Goal: Information Seeking & Learning: Learn about a topic

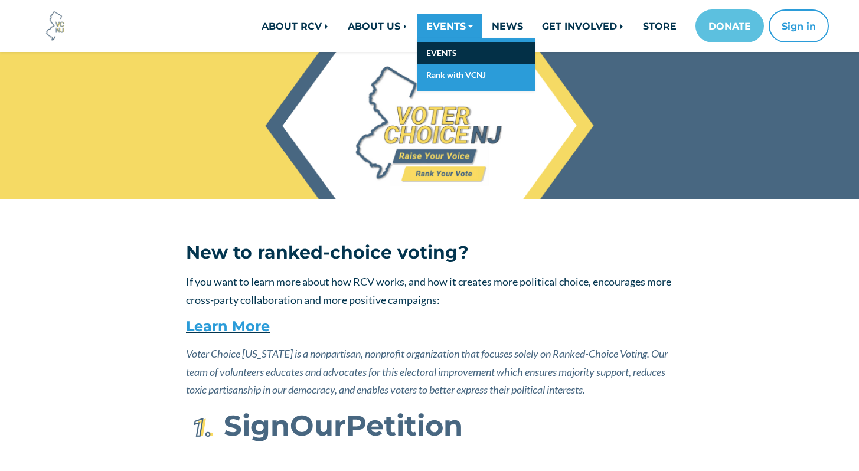
click at [441, 53] on link "EVENTS" at bounding box center [476, 54] width 118 height 22
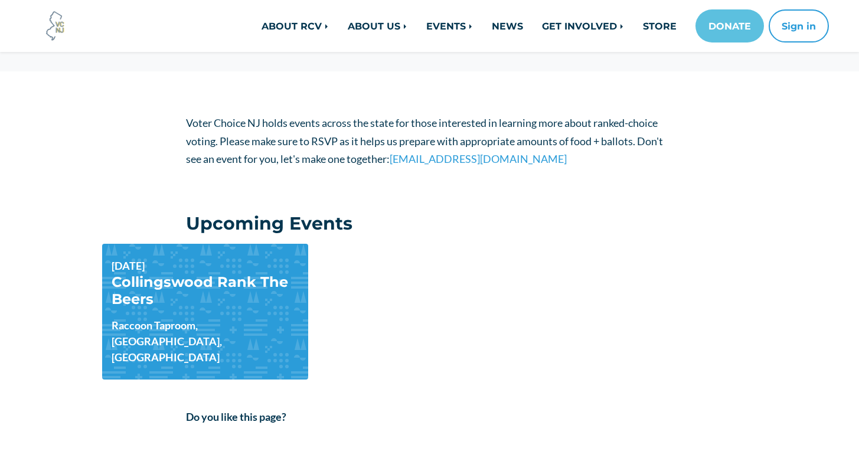
scroll to position [279, 0]
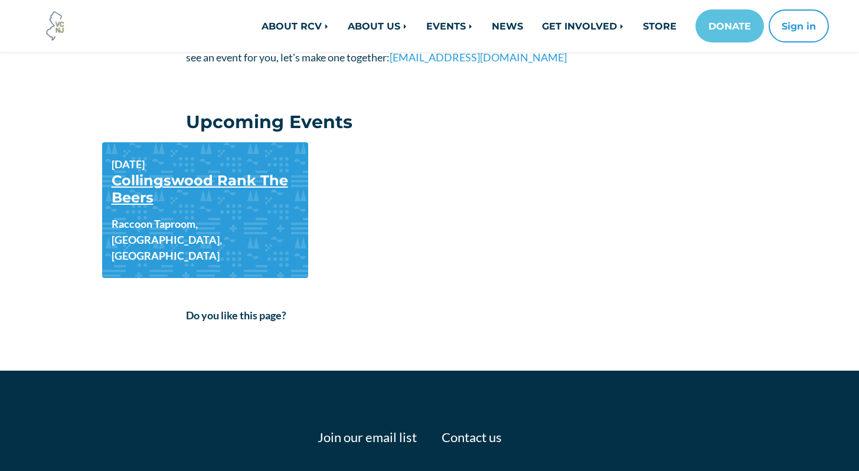
click at [239, 188] on link "Collingswood Rank The Beers" at bounding box center [200, 189] width 177 height 34
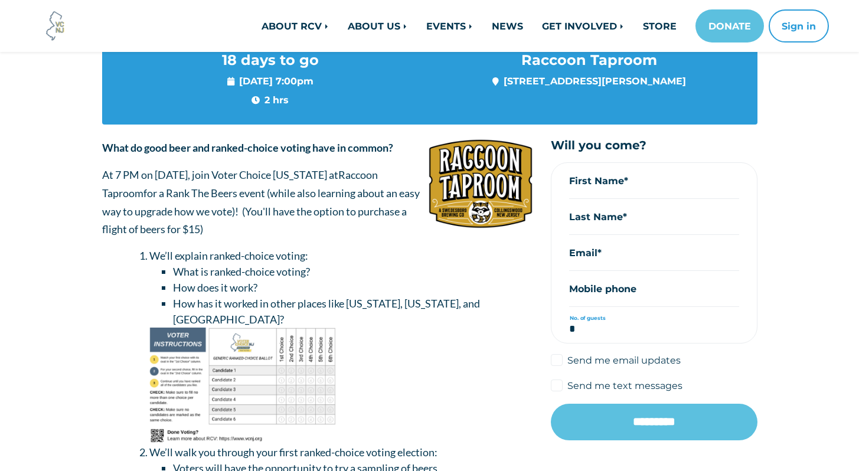
scroll to position [172, 0]
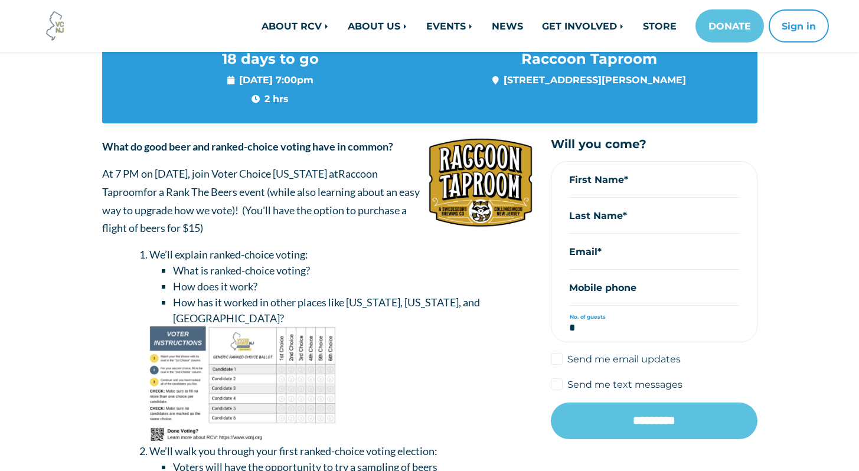
click at [182, 216] on p "At 7 PM on [DATE], join Voter Choice [US_STATE] at Raccoon Taproom for a Rank T…" at bounding box center [317, 201] width 431 height 72
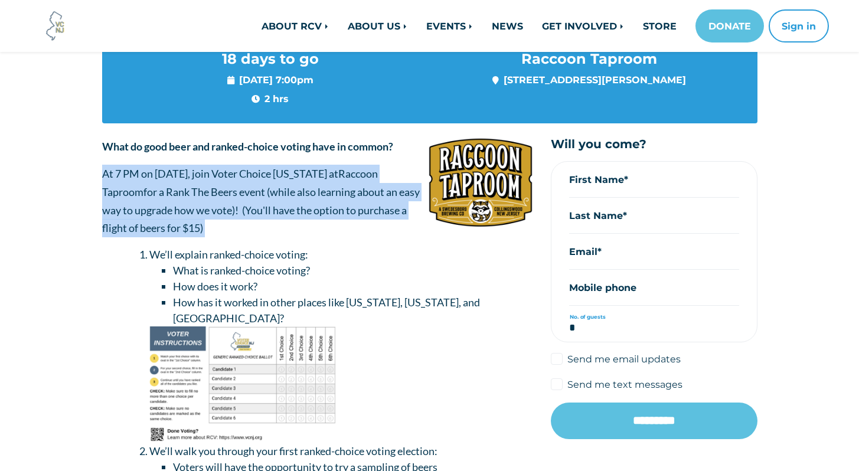
click at [182, 216] on p "At 7 PM on [DATE], join Voter Choice [US_STATE] at Raccoon Taproom for a Rank T…" at bounding box center [317, 201] width 431 height 72
click at [173, 203] on p "At 7 PM on [DATE], join Voter Choice [US_STATE] at Raccoon Taproom for a Rank T…" at bounding box center [317, 201] width 431 height 72
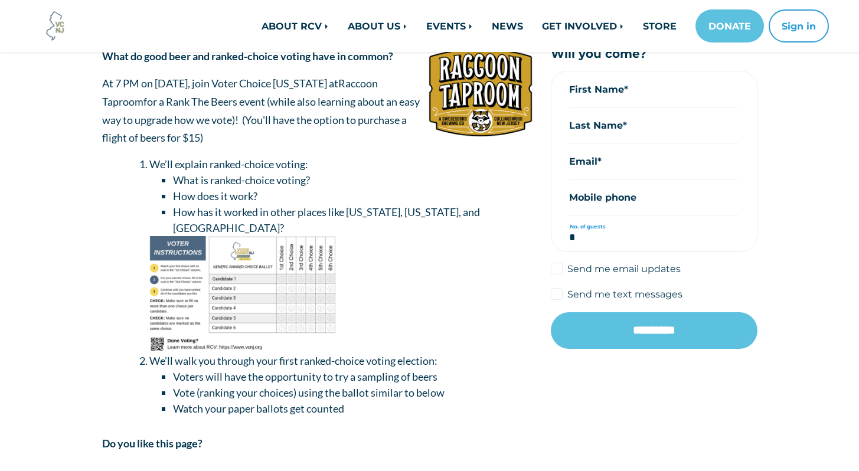
scroll to position [263, 0]
click at [200, 204] on li "How has it worked in other places like [US_STATE], [US_STATE], and [GEOGRAPHIC_…" at bounding box center [353, 220] width 360 height 32
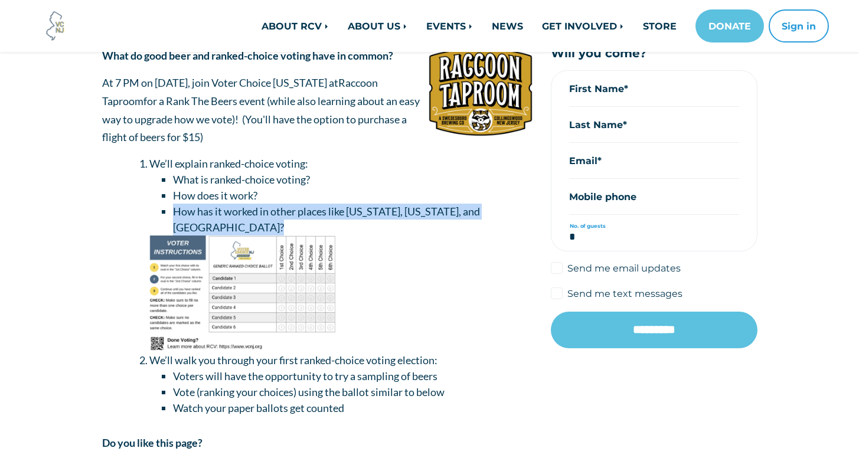
click at [200, 204] on li "How has it worked in other places like [US_STATE], [US_STATE], and [GEOGRAPHIC_…" at bounding box center [353, 220] width 360 height 32
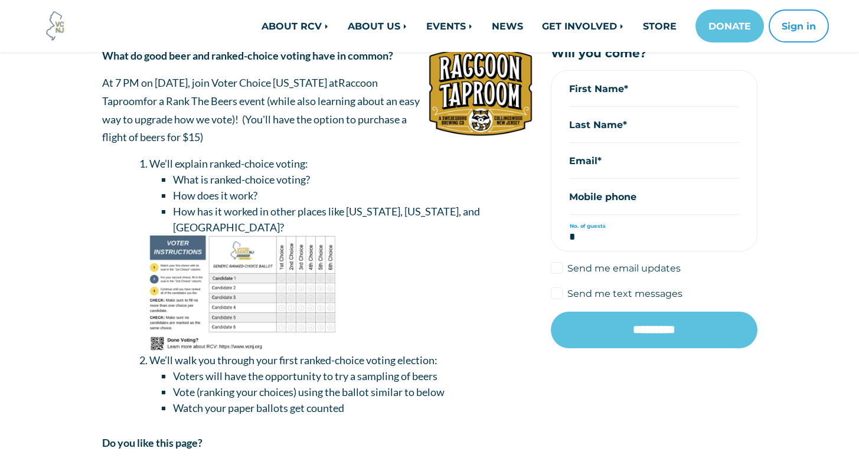
click at [207, 193] on li "How does it work?" at bounding box center [353, 196] width 360 height 16
click at [208, 193] on li "How does it work?" at bounding box center [353, 196] width 360 height 16
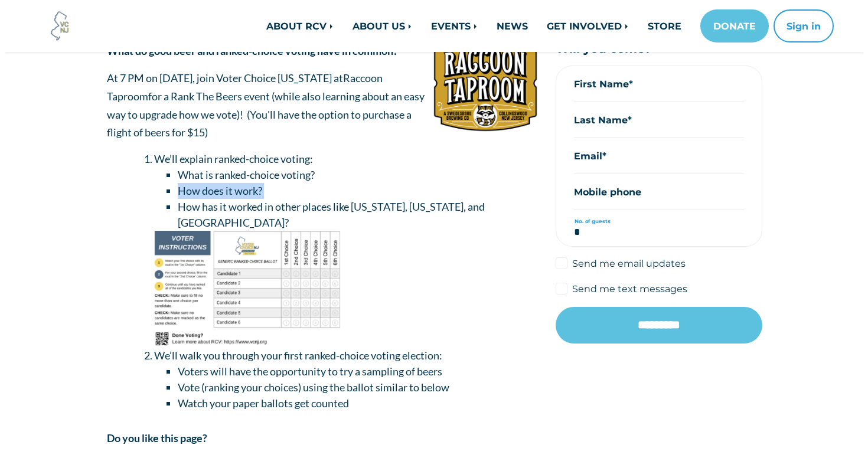
scroll to position [213, 0]
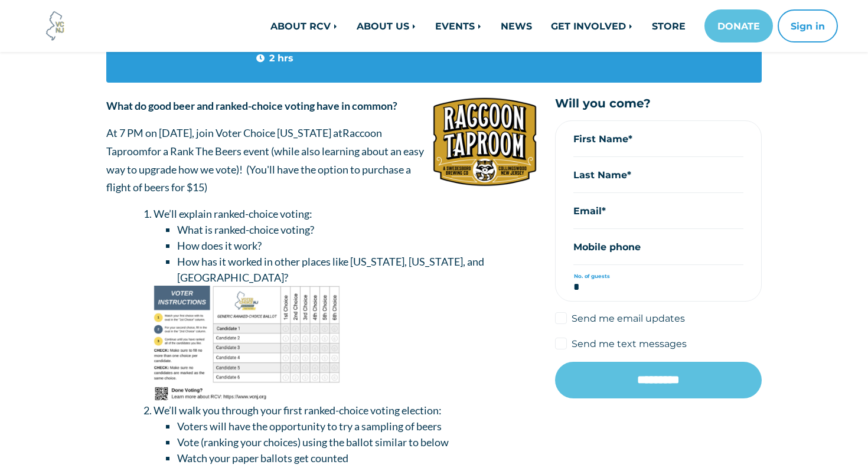
click at [336, 202] on div "What do good beer and ranked-choice voting have in common? At 7 PM on [DATE], j…" at bounding box center [321, 282] width 431 height 370
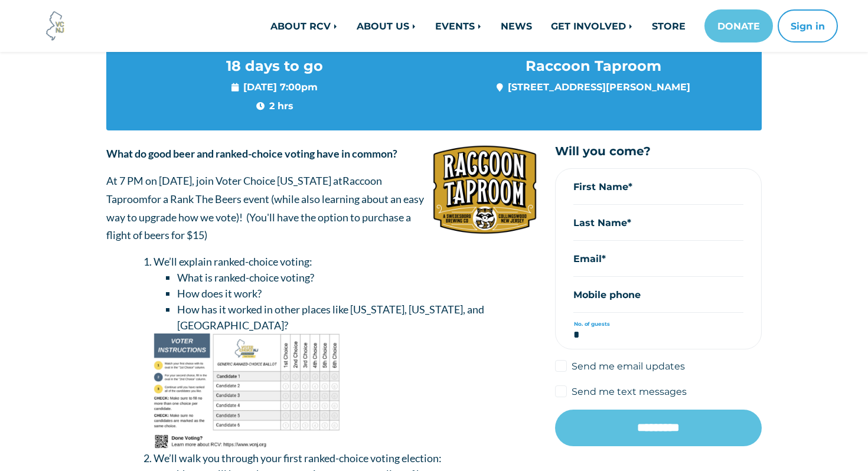
scroll to position [0, 0]
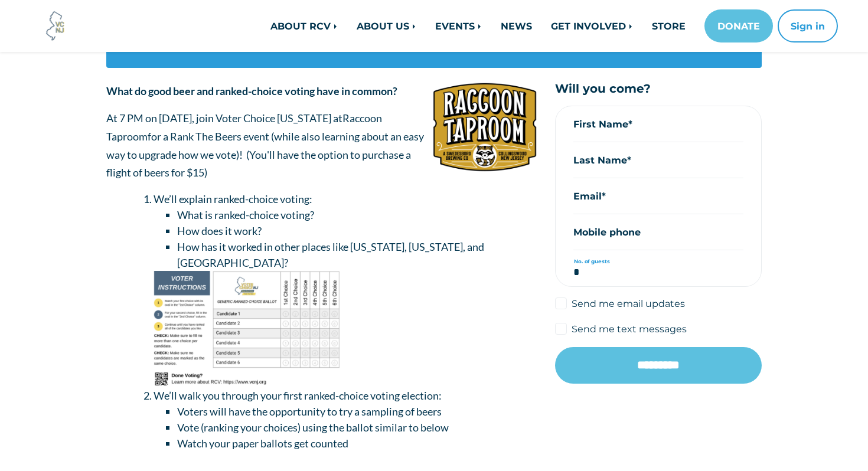
click at [317, 291] on img at bounding box center [247, 329] width 187 height 117
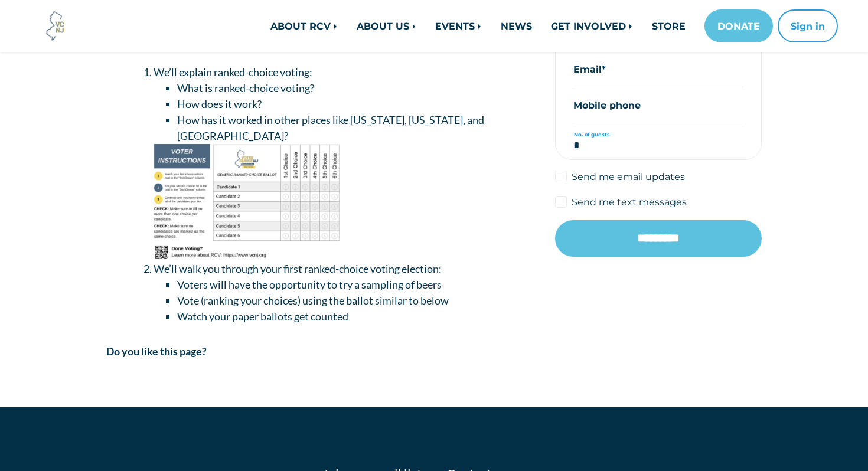
scroll to position [369, 0]
